Goal: Learn about a topic

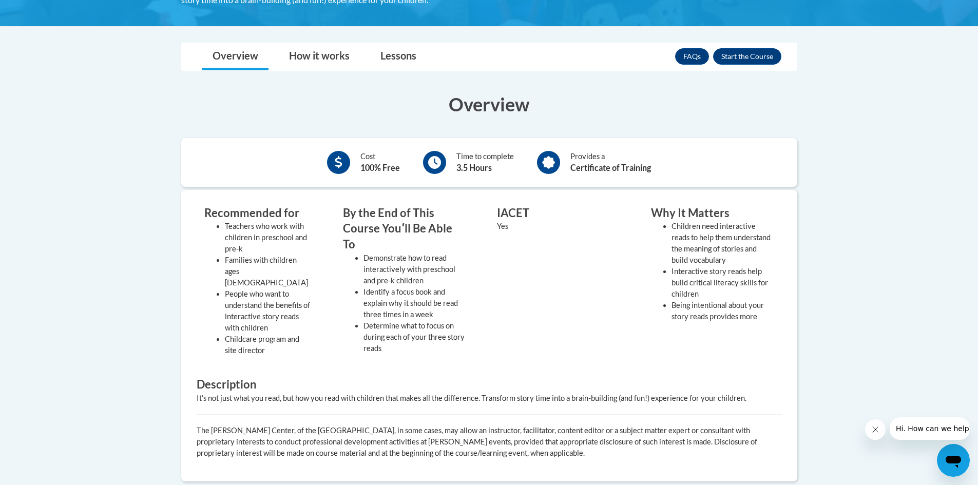
scroll to position [103, 0]
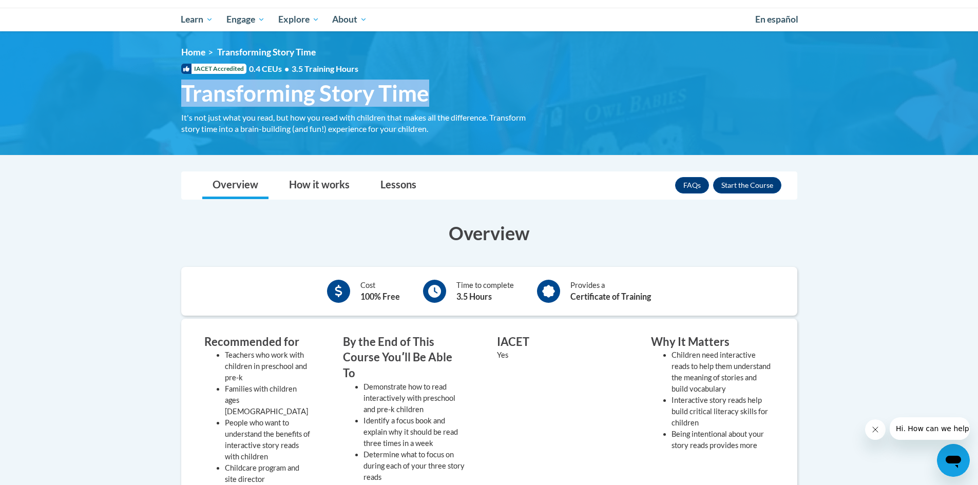
drag, startPoint x: 435, startPoint y: 94, endPoint x: 184, endPoint y: 103, distance: 251.2
click at [184, 103] on h1 "Transforming Story Time It's not just what you read, but how you read with chil…" at bounding box center [358, 93] width 370 height 27
copy span "Transforming Story Time"
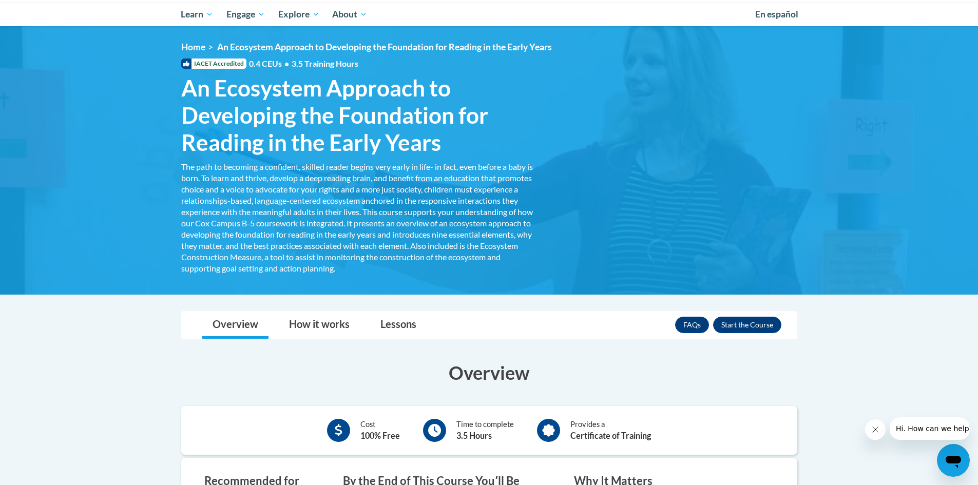
scroll to position [103, 0]
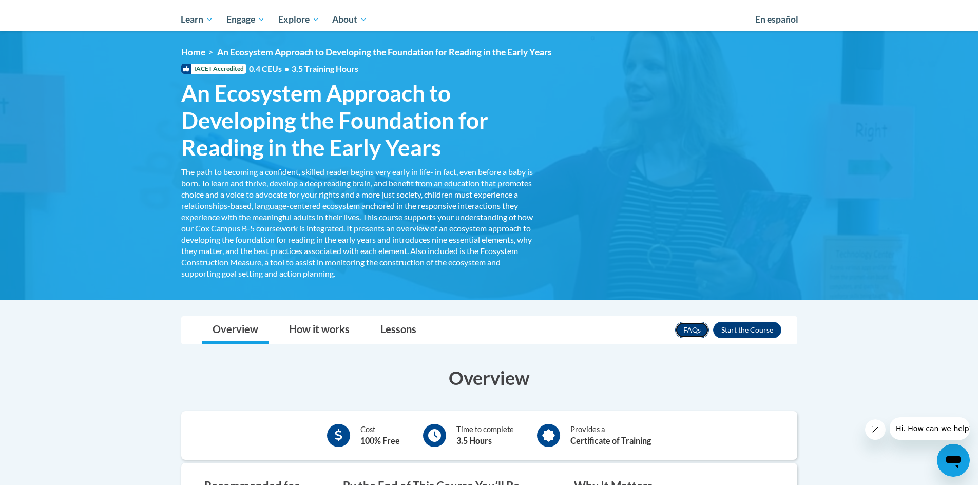
click at [693, 326] on link "FAQs" at bounding box center [692, 330] width 34 height 16
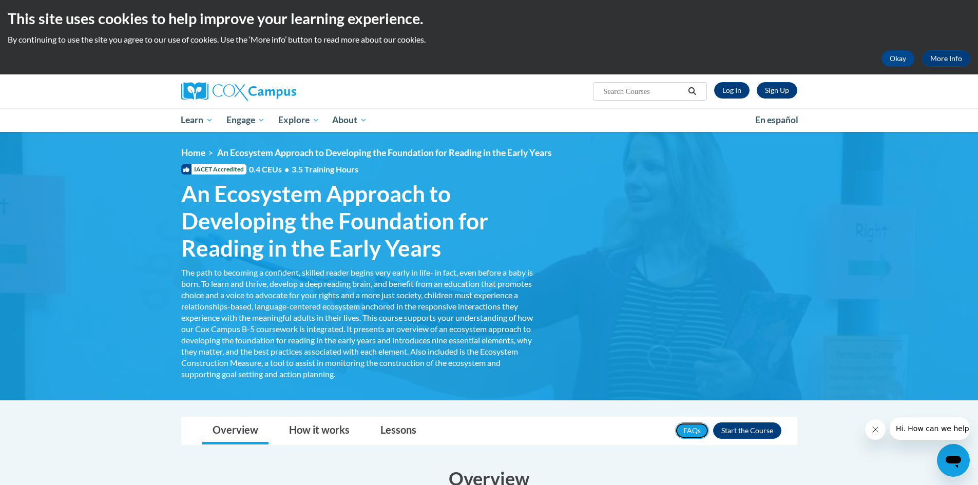
scroll to position [0, 0]
